Goal: Find specific page/section: Find specific page/section

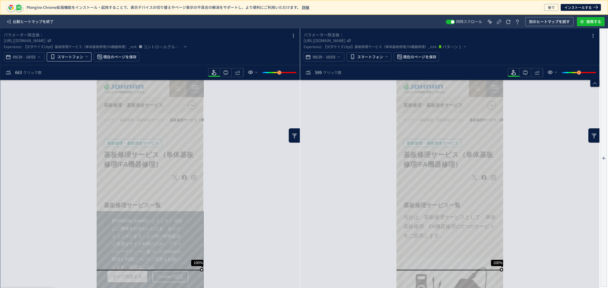
click at [88, 55] on icon "heatmap-top-bar" at bounding box center [86, 56] width 5 height 5
click at [90, 54] on button "スマートフォン" at bounding box center [69, 56] width 45 height 9
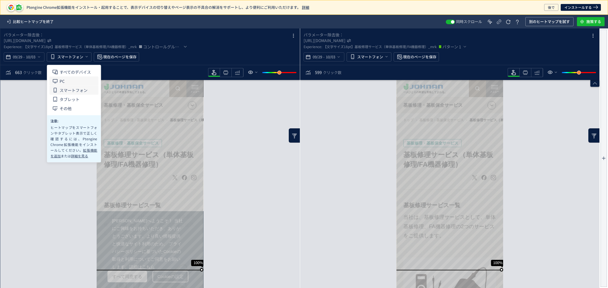
click at [70, 79] on li "PC" at bounding box center [73, 81] width 49 height 9
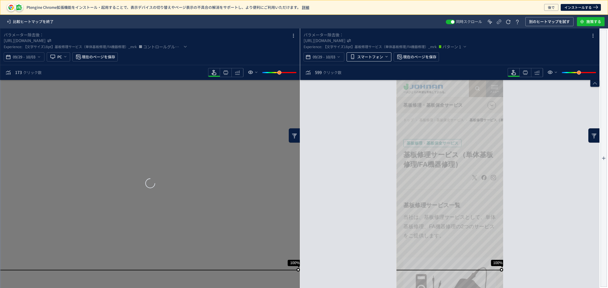
click at [383, 57] on span "heatmap-top-bar" at bounding box center [386, 56] width 6 height 9
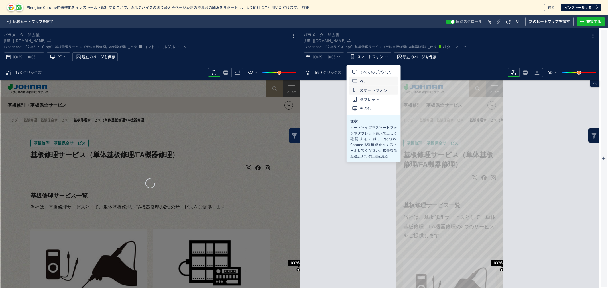
click at [370, 80] on li "PC" at bounding box center [373, 81] width 49 height 9
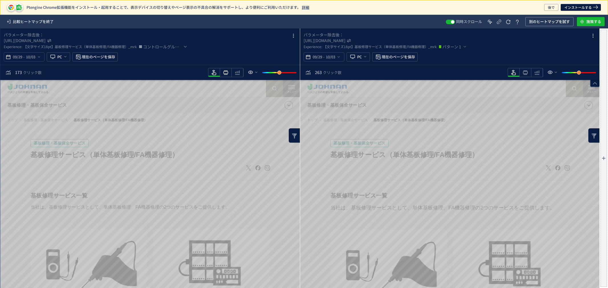
click at [223, 74] on icon "heatmap-toolbar" at bounding box center [225, 72] width 7 height 7
click at [525, 70] on icon "heatmap-toolbar" at bounding box center [525, 72] width 7 height 7
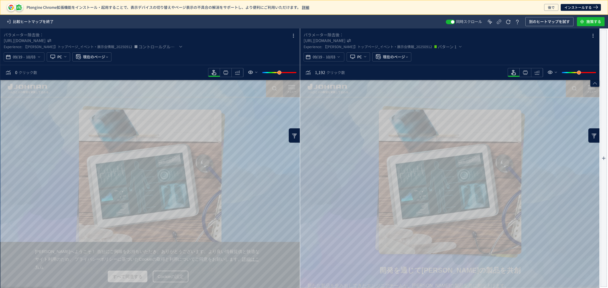
drag, startPoint x: 526, startPoint y: 73, endPoint x: 528, endPoint y: 79, distance: 6.9
click at [525, 73] on icon "heatmap-toolbar" at bounding box center [525, 72] width 7 height 7
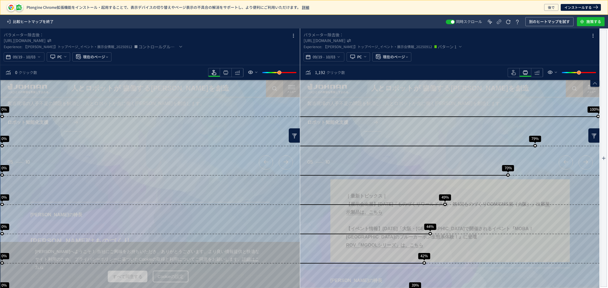
click at [508, 71] on div "heatmap-toolbar" at bounding box center [514, 72] width 12 height 9
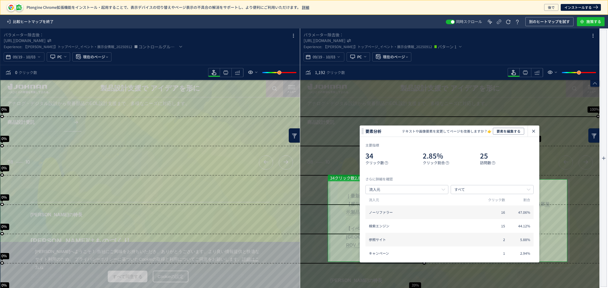
click at [534, 130] on icon "heatmap-click-data-modal" at bounding box center [533, 131] width 7 height 7
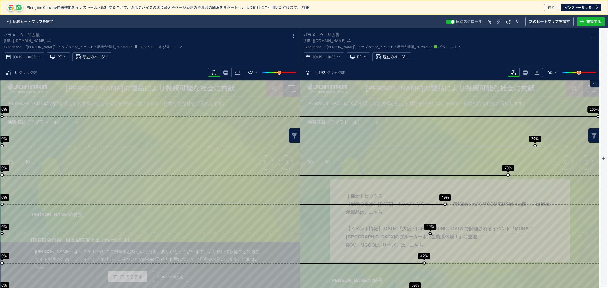
click at [399, 47] on span "【[PERSON_NAME]】トップページ_イベント・展示会情報_20250912" at bounding box center [377, 46] width 109 height 7
click at [338, 58] on icon "heatmap-top-bar" at bounding box center [338, 57] width 5 height 5
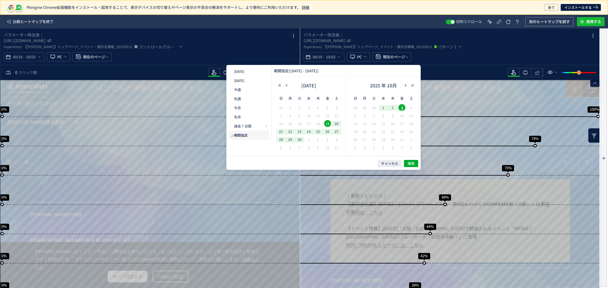
drag, startPoint x: 299, startPoint y: 141, endPoint x: 323, endPoint y: 141, distance: 23.9
click at [299, 141] on span "30" at bounding box center [299, 139] width 7 height 7
drag, startPoint x: 288, startPoint y: 140, endPoint x: 295, endPoint y: 143, distance: 7.7
click at [288, 140] on span "29" at bounding box center [290, 139] width 7 height 7
click at [402, 109] on span "3" at bounding box center [401, 107] width 7 height 7
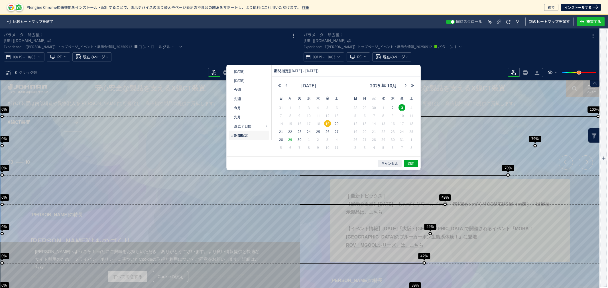
click at [291, 141] on span "29" at bounding box center [290, 139] width 7 height 7
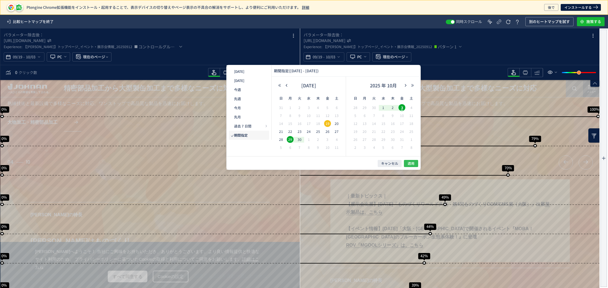
click at [409, 165] on span "適用" at bounding box center [411, 163] width 7 height 5
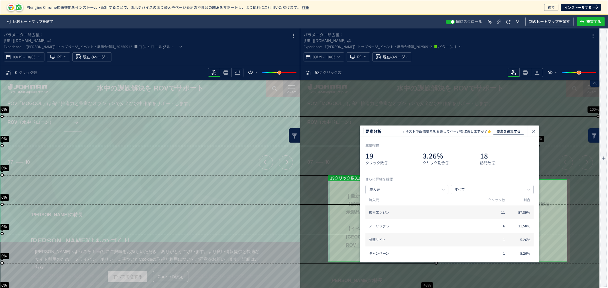
click at [534, 131] on icon "heatmap-click-data-modal" at bounding box center [533, 131] width 7 height 7
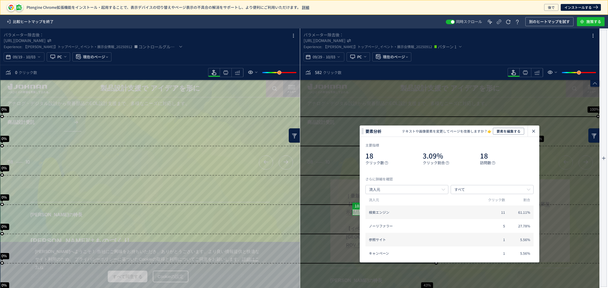
click at [535, 131] on icon "heatmap-click-data-modal" at bounding box center [533, 131] width 7 height 7
